Goal: Task Accomplishment & Management: Manage account settings

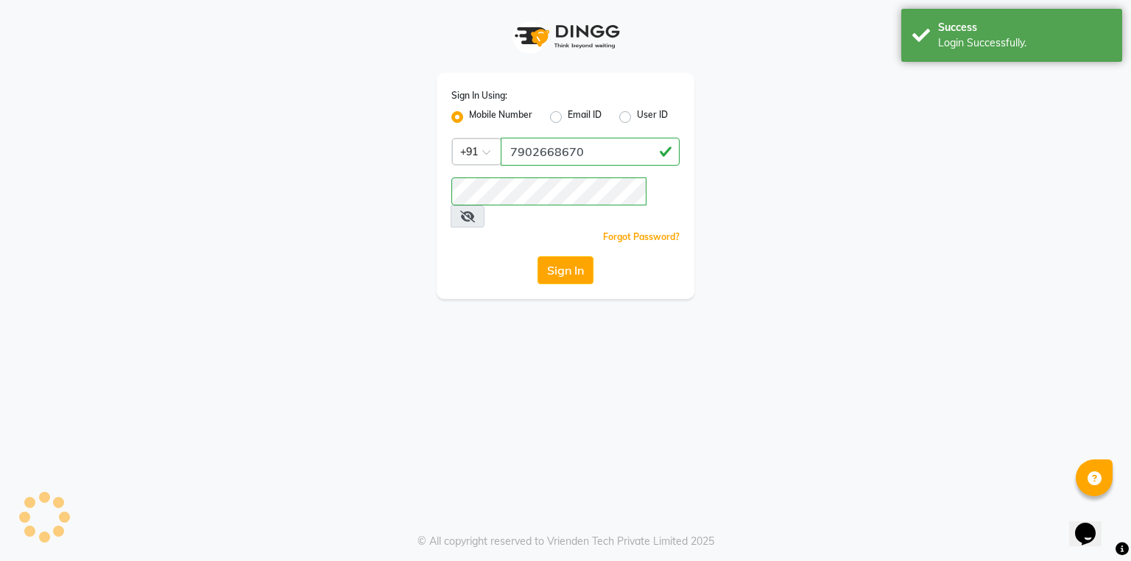
select select "service"
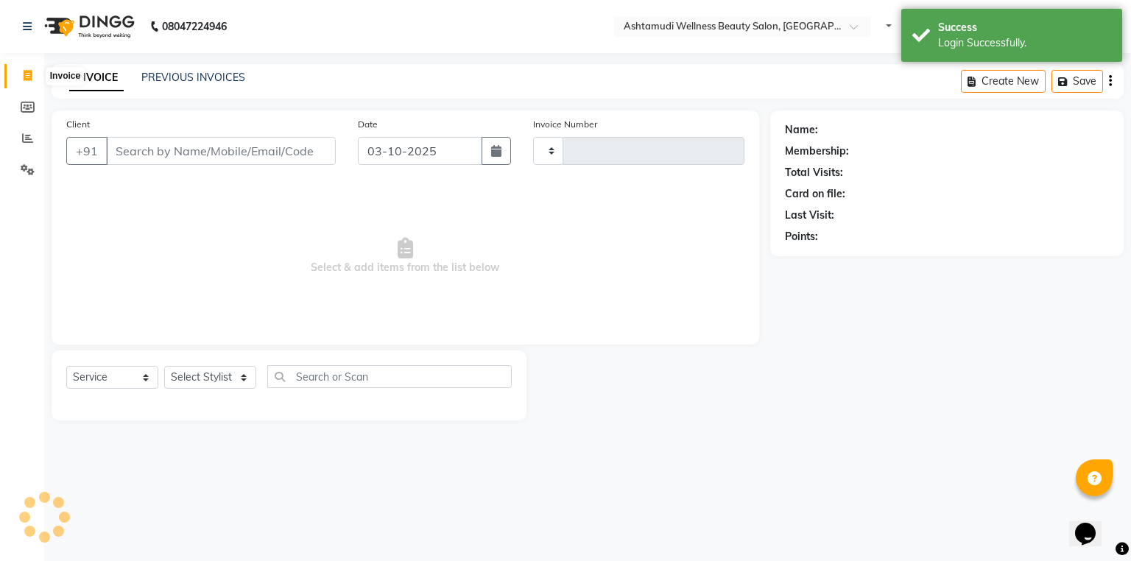
select select "en"
type input "1826"
select select "4634"
click at [222, 74] on link "PREVIOUS INVOICES" at bounding box center [193, 77] width 104 height 13
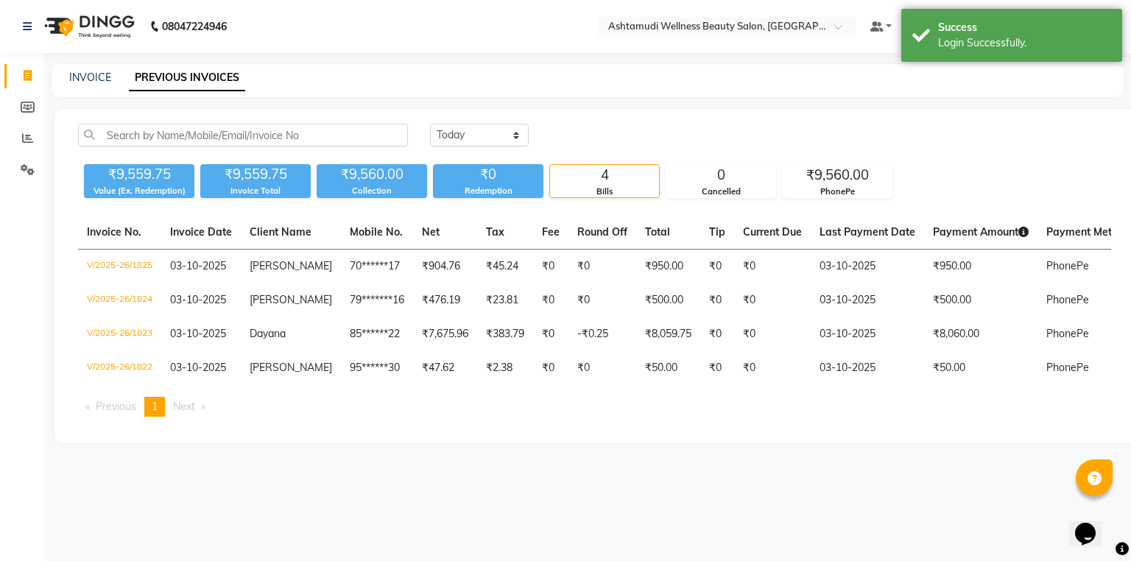
click at [494, 151] on div "Today Yesterday Custom Range" at bounding box center [770, 141] width 703 height 35
click at [493, 141] on select "Today Yesterday Custom Range" at bounding box center [479, 135] width 99 height 23
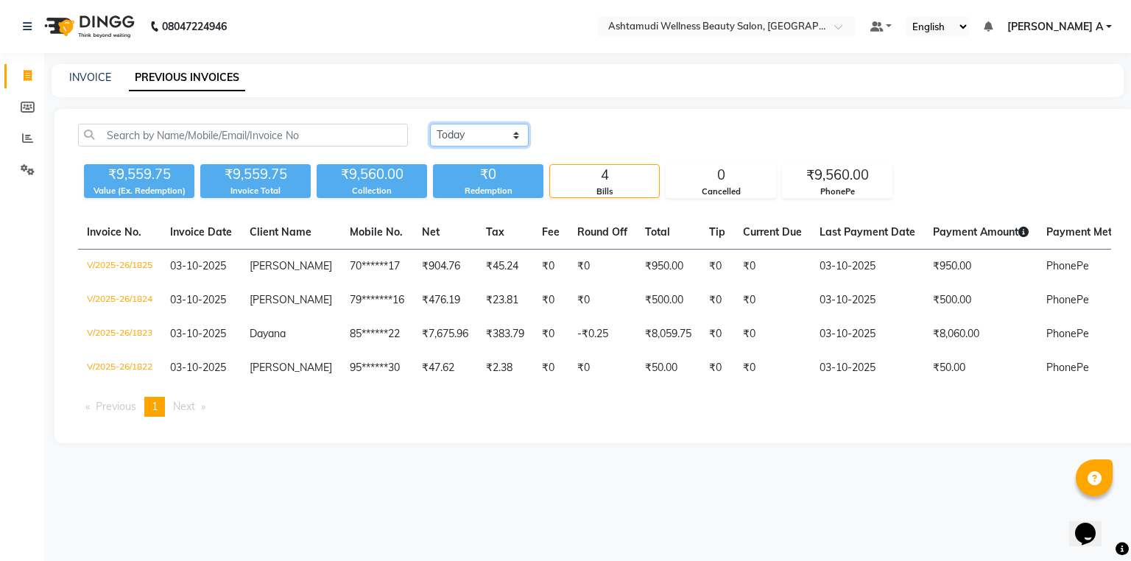
select select "range"
click at [430, 124] on select "Today Yesterday Custom Range" at bounding box center [479, 135] width 99 height 23
click at [590, 139] on input "03-10-2025" at bounding box center [599, 135] width 103 height 21
select select "10"
select select "2025"
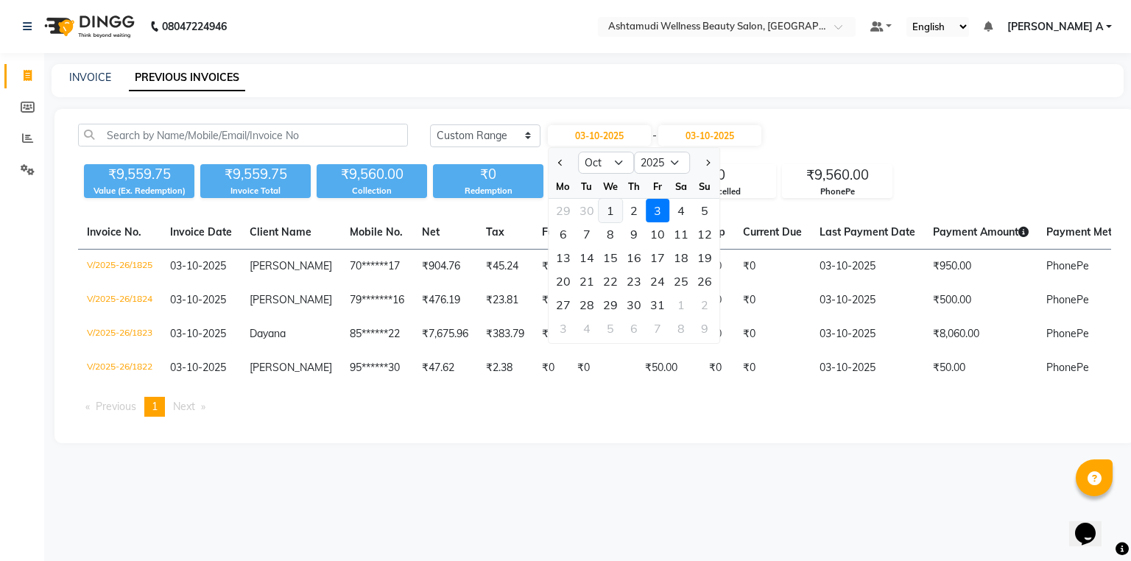
click at [619, 211] on div "1" at bounding box center [611, 211] width 24 height 24
type input "01-10-2025"
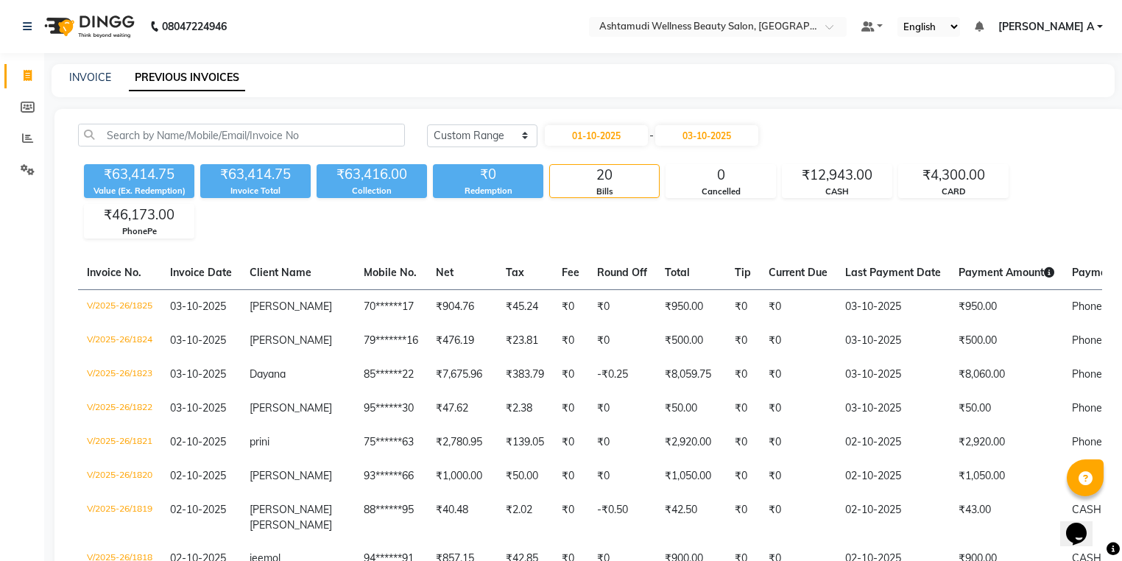
click at [720, 124] on div "01-10-2025 - 03-10-2025" at bounding box center [652, 136] width 217 height 24
click at [731, 138] on input "03-10-2025" at bounding box center [706, 135] width 103 height 21
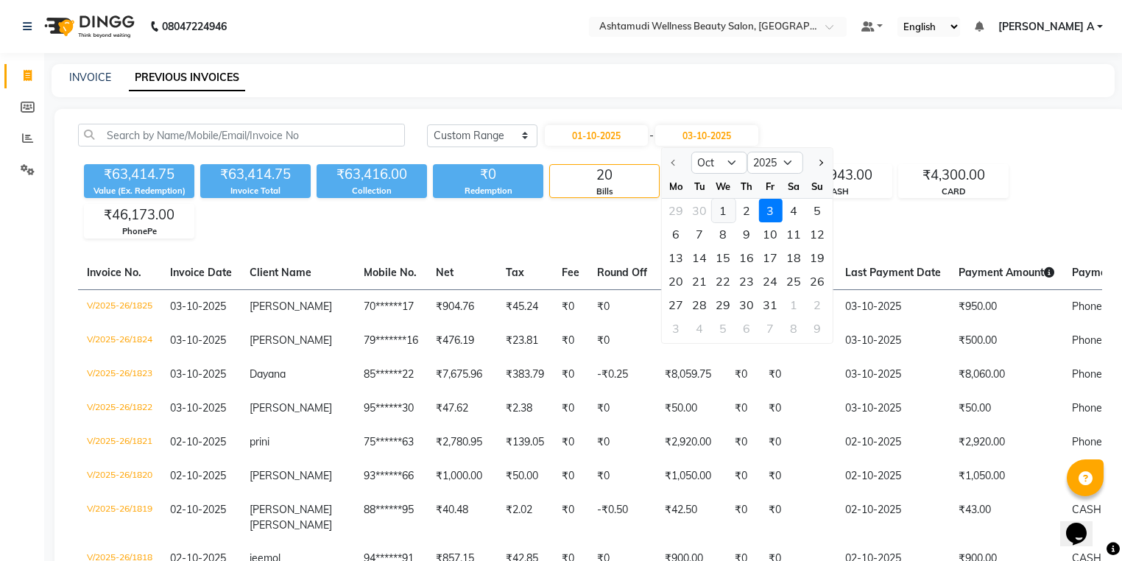
click at [716, 212] on div "1" at bounding box center [723, 211] width 24 height 24
type input "01-10-2025"
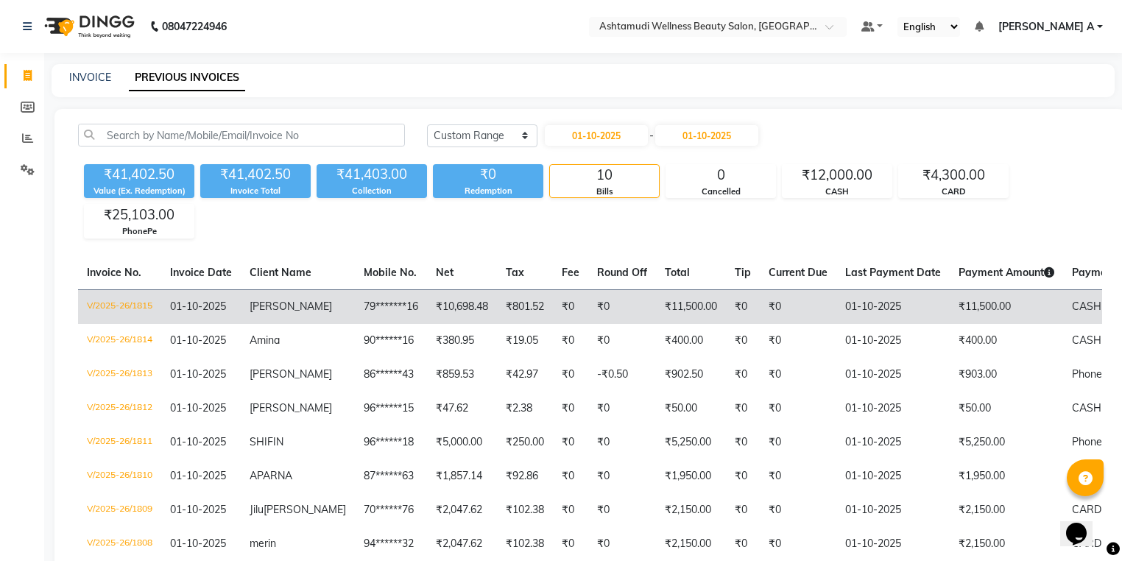
click at [553, 312] on td "₹0" at bounding box center [570, 306] width 35 height 35
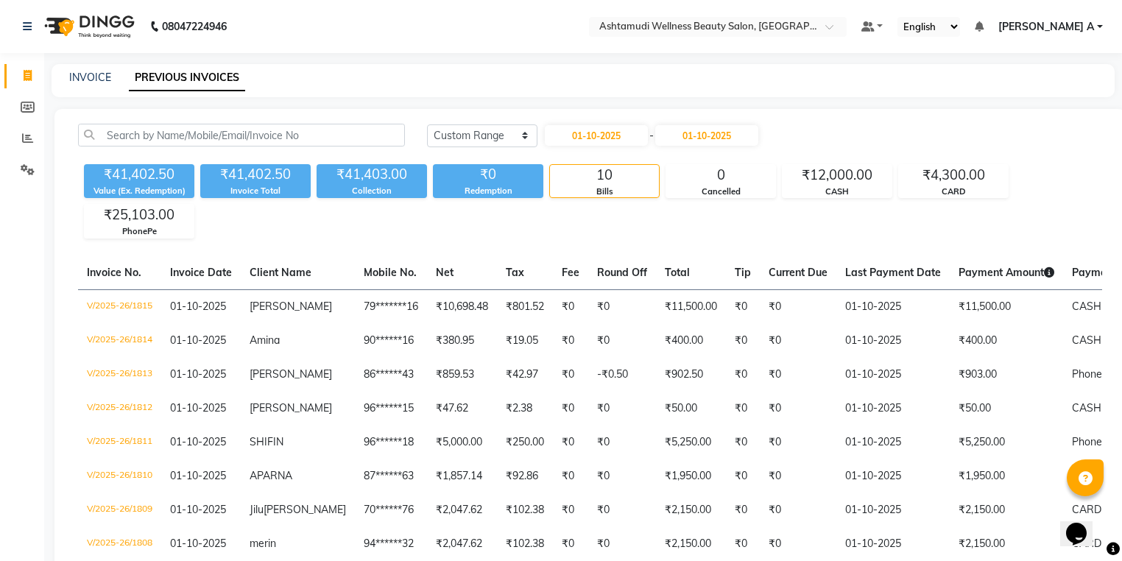
click at [1070, 0] on html "08047224946 Select Location × Ashtamudi Wellness Beauty Salon, Thiruvalla Defau…" at bounding box center [561, 280] width 1122 height 561
click at [1102, 29] on link "[PERSON_NAME] A" at bounding box center [1051, 26] width 105 height 15
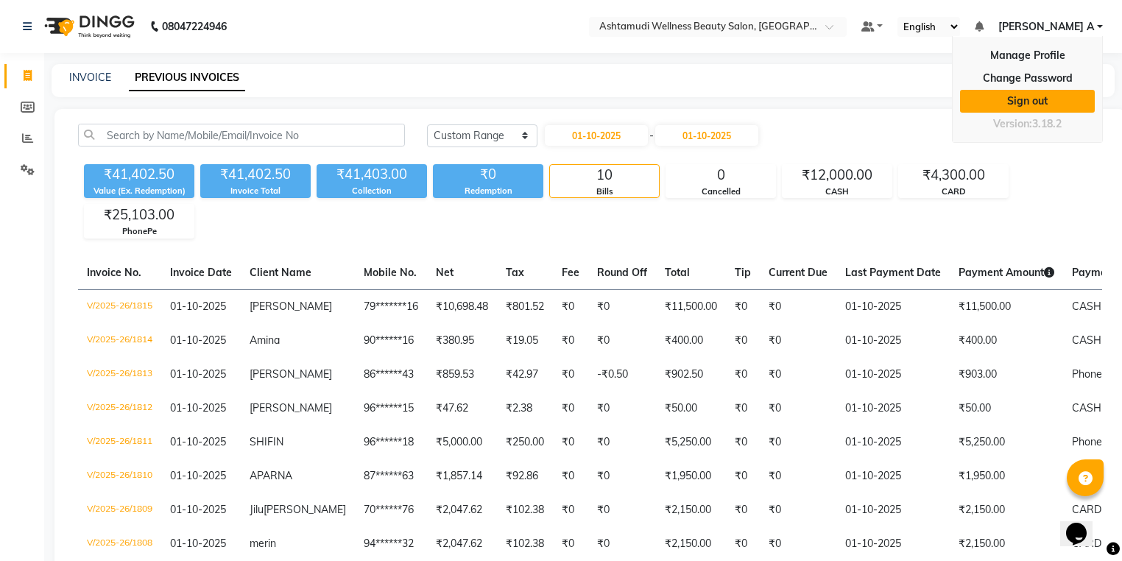
click at [1052, 98] on link "Sign out" at bounding box center [1027, 101] width 135 height 23
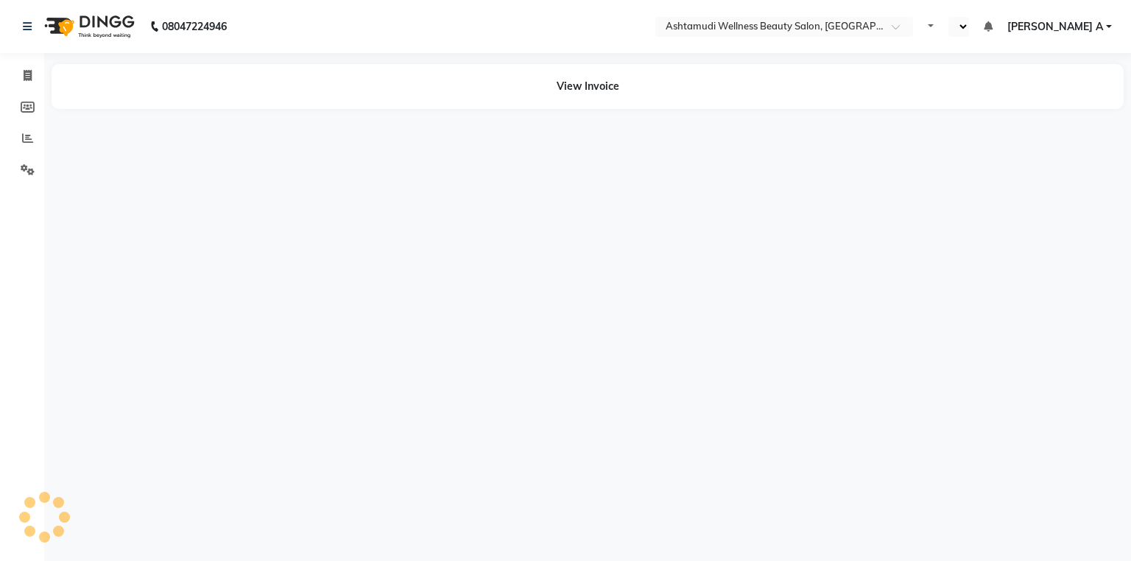
select select "en"
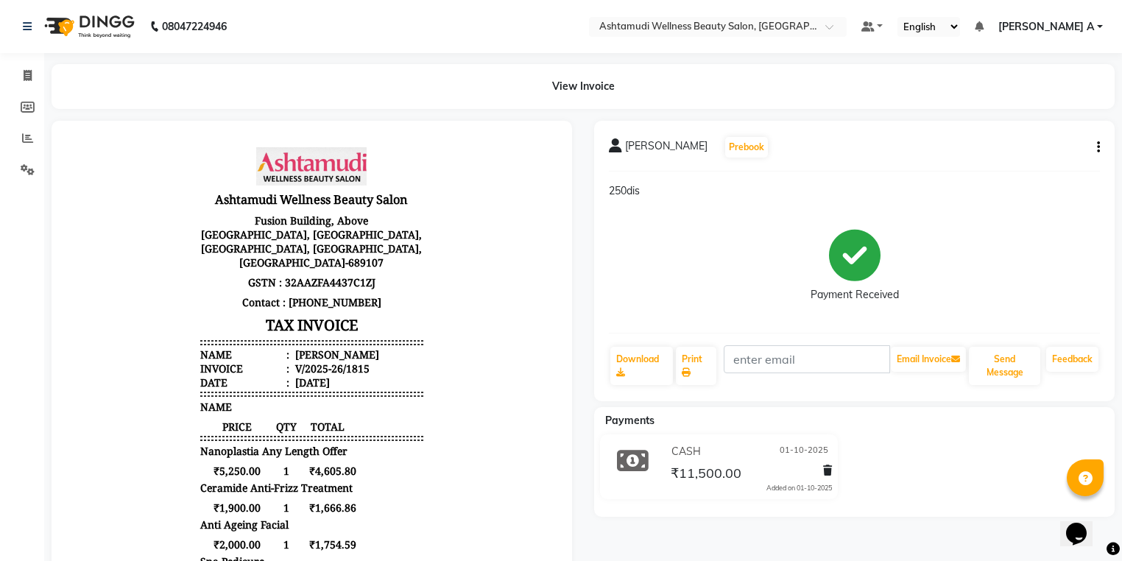
click at [1092, 152] on button "button" at bounding box center [1095, 147] width 9 height 15
click at [1018, 171] on div "Edit Invoice" at bounding box center [1024, 166] width 101 height 18
select select "service"
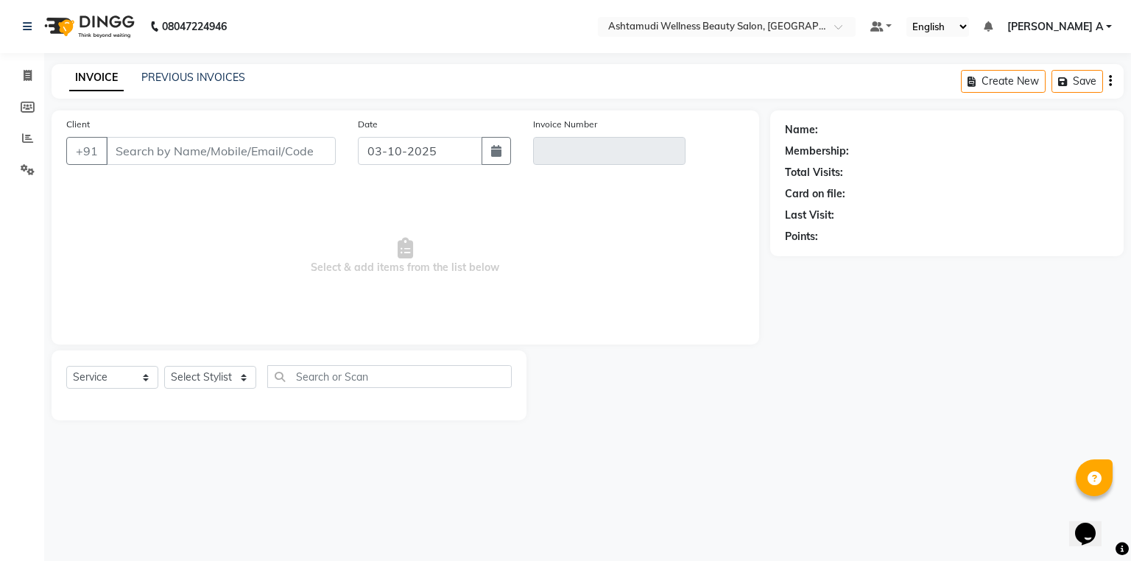
type input "79*******16"
type input "V/2025-26/1815"
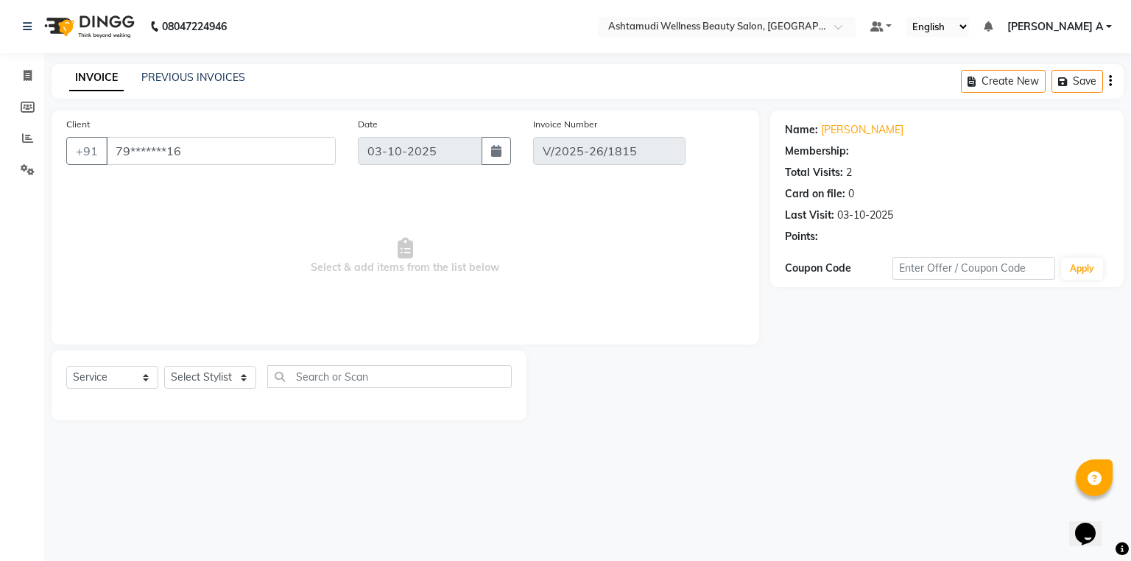
type input "01-10-2025"
select select "select"
select select "1: Object"
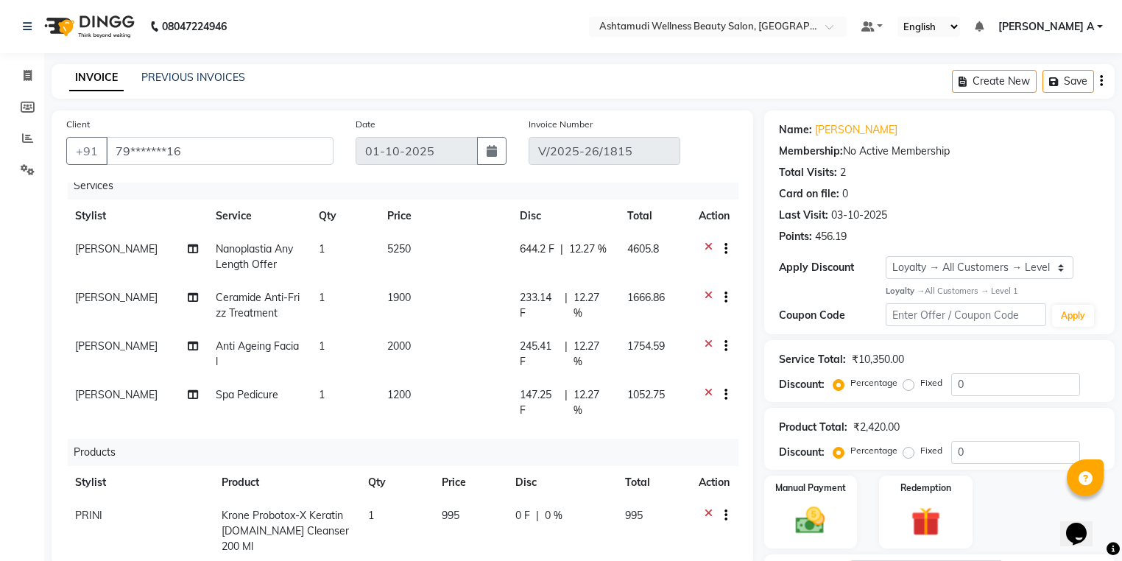
scroll to position [7, 0]
